Goal: Information Seeking & Learning: Learn about a topic

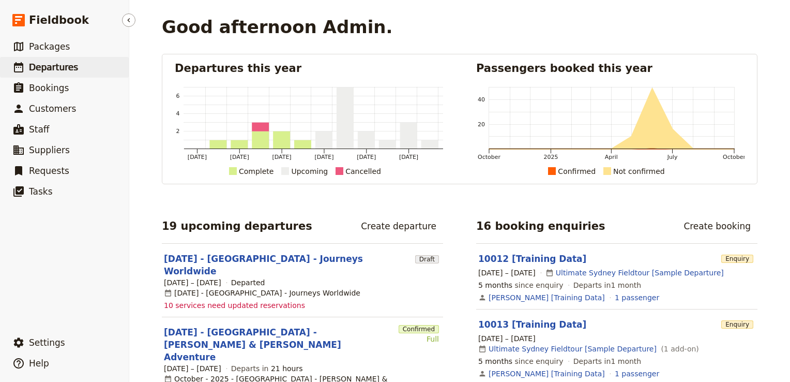
click at [58, 72] on span "Departures" at bounding box center [53, 67] width 49 height 10
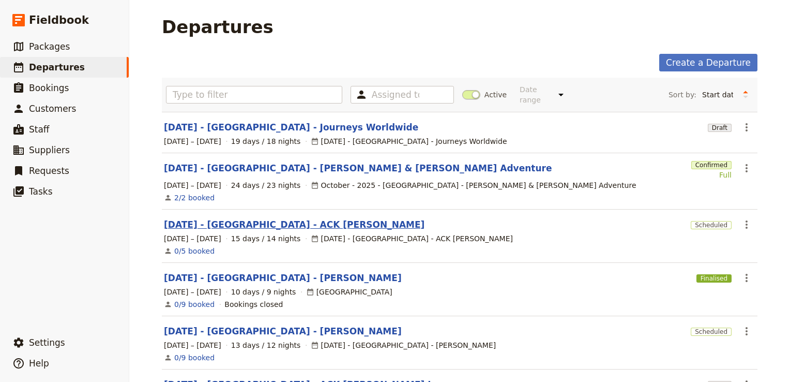
click at [238, 218] on link "NOV 2025 - KENYA - ACK JESSICA" at bounding box center [294, 224] width 261 height 12
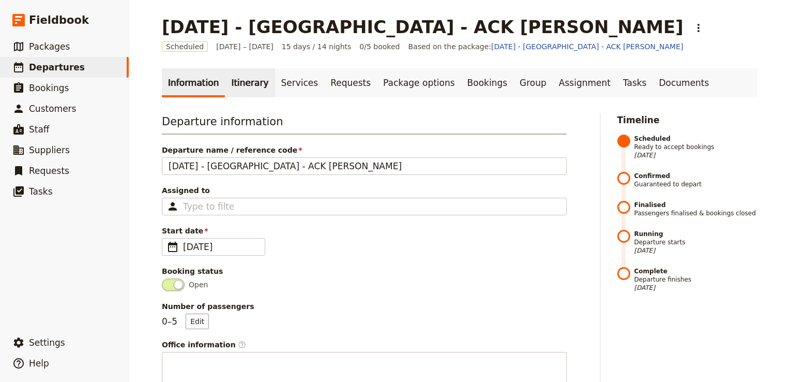
click at [244, 84] on link "Itinerary" at bounding box center [250, 82] width 50 height 29
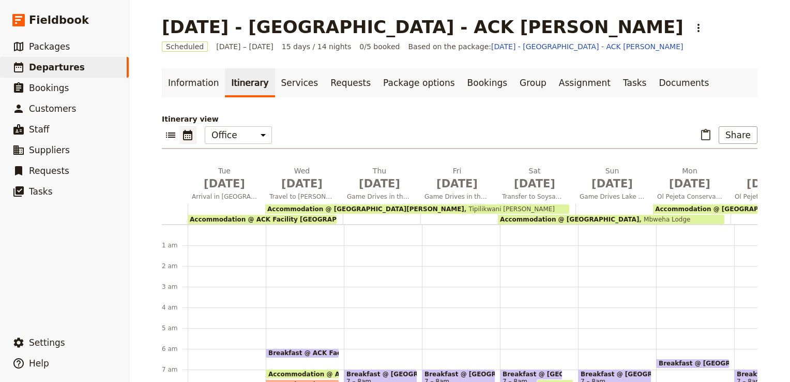
scroll to position [114, 0]
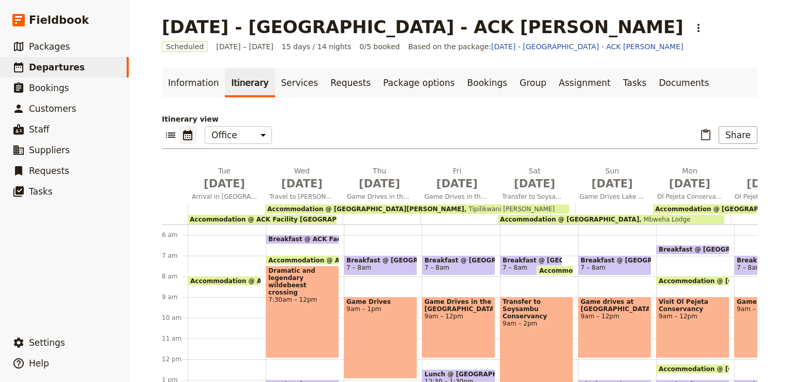
click at [249, 219] on span "Accommodation @ ACK Facility Nairobi" at bounding box center [281, 219] width 183 height 7
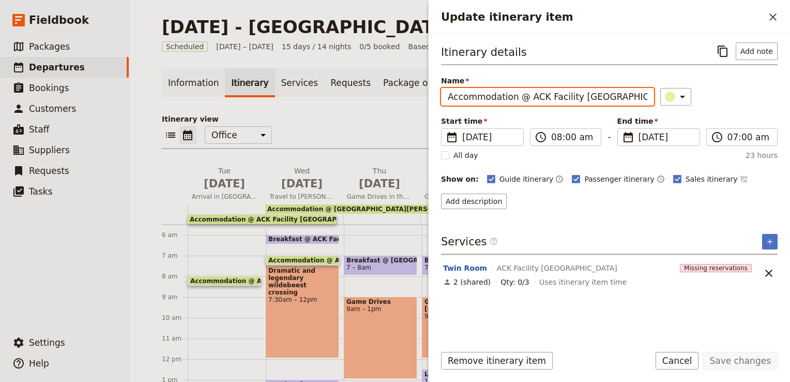
drag, startPoint x: 610, startPoint y: 95, endPoint x: 525, endPoint y: 100, distance: 85.5
click at [525, 100] on input "Accommodation @ ACK Facility Nairobi" at bounding box center [547, 97] width 213 height 18
click at [612, 214] on div "Itinerary details ​ Add note Name Accommodation @ ACK Facility Nairobi ​ Start …" at bounding box center [609, 188] width 337 height 293
click at [772, 12] on icon "Close drawer" at bounding box center [773, 17] width 12 height 12
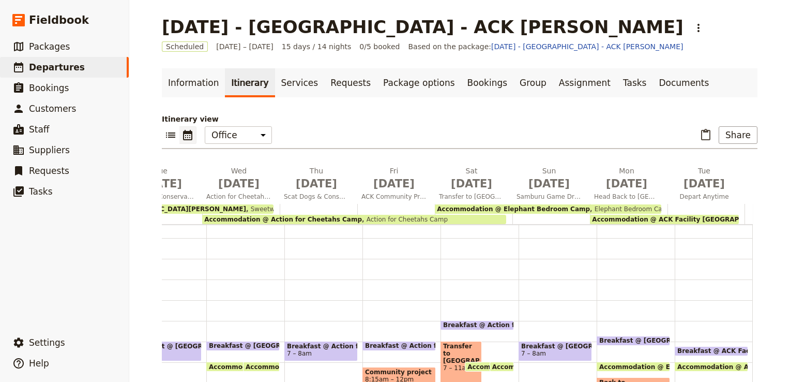
scroll to position [0, 0]
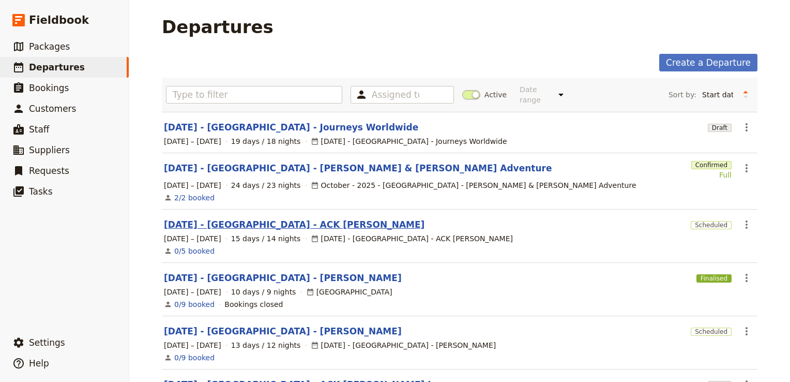
click at [221, 218] on link "NOV 2025 - KENYA - ACK JESSICA" at bounding box center [294, 224] width 261 height 12
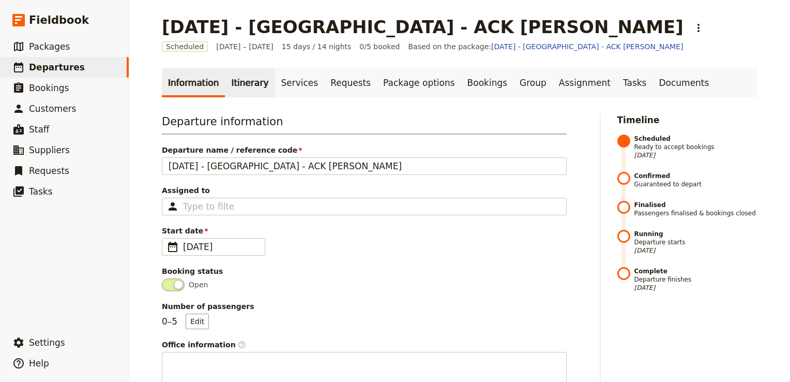
click at [240, 86] on link "Itinerary" at bounding box center [250, 82] width 50 height 29
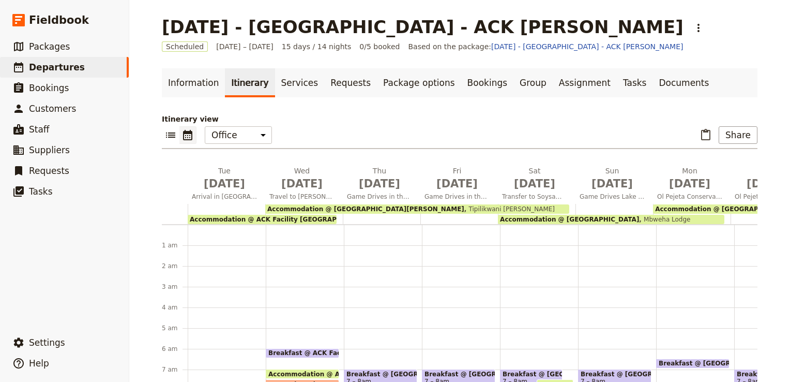
scroll to position [114, 0]
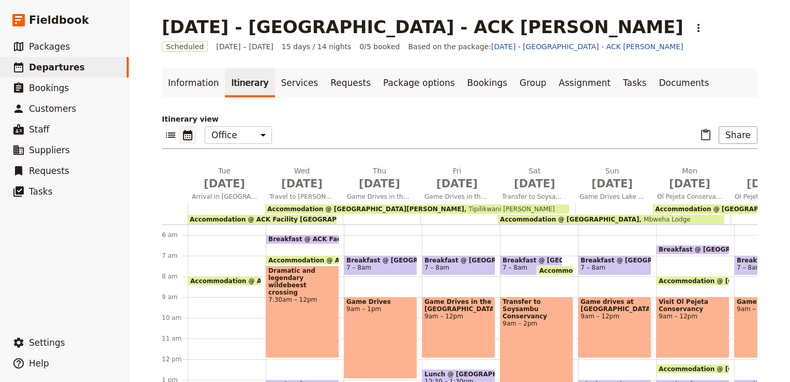
click at [357, 208] on span "Accommodation @ Tipilikwani Mara Camp" at bounding box center [365, 208] width 197 height 7
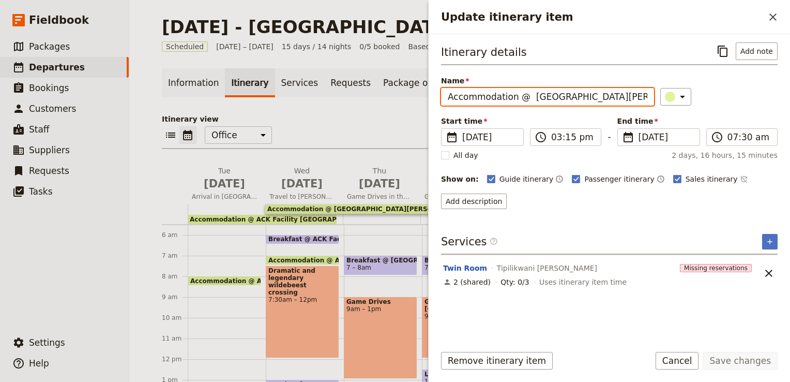
drag, startPoint x: 627, startPoint y: 98, endPoint x: 526, endPoint y: 102, distance: 100.9
click at [526, 102] on input "Accommodation @ Tipilikwani Mara Camp" at bounding box center [547, 97] width 213 height 18
